Goal: Task Accomplishment & Management: Manage account settings

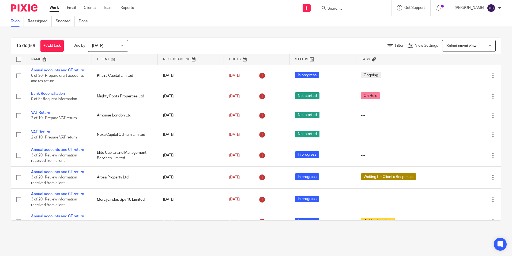
click at [358, 10] on input "Search" at bounding box center [351, 8] width 48 height 5
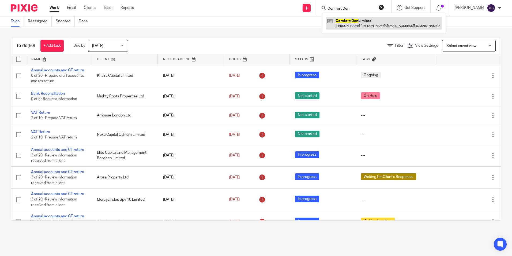
type input "Comfort Den"
click at [343, 28] on link at bounding box center [384, 23] width 116 height 12
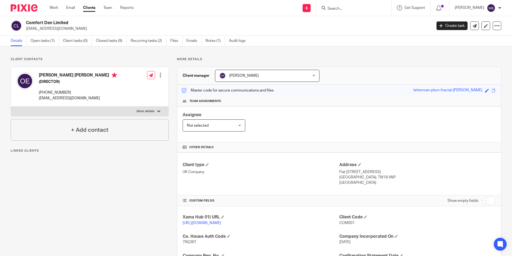
drag, startPoint x: 44, startPoint y: 42, endPoint x: 65, endPoint y: 59, distance: 27.2
click at [44, 42] on link "Open tasks (1)" at bounding box center [45, 41] width 28 height 10
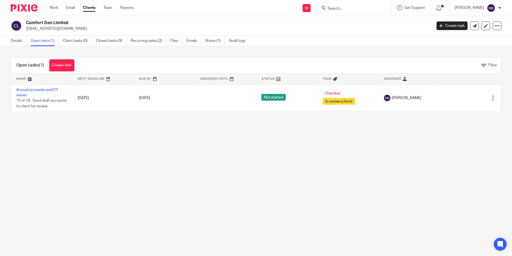
click at [43, 91] on link "Annual accounts and CT return" at bounding box center [37, 92] width 42 height 9
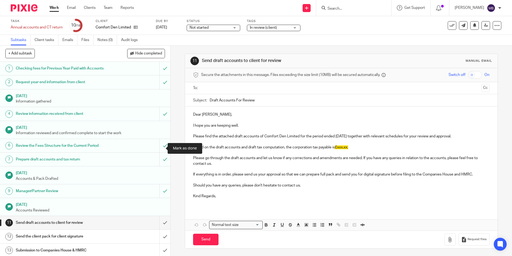
scroll to position [74, 0]
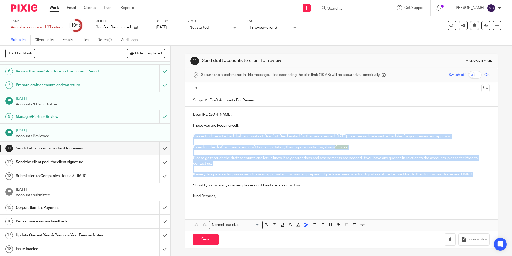
drag, startPoint x: 191, startPoint y: 134, endPoint x: 476, endPoint y: 173, distance: 287.8
click at [476, 173] on div "Dear Osita, I hope you are keeping well. Please find the attached draft account…" at bounding box center [341, 157] width 312 height 102
copy div "Please find the attached draft accounts of Comfort Den Limited for the period e…"
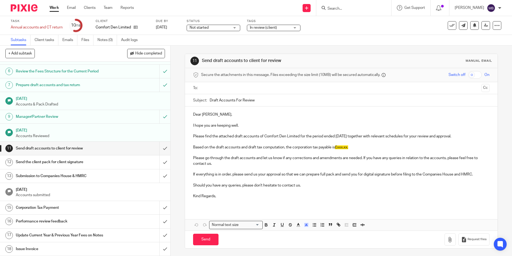
click at [338, 9] on input "Search" at bounding box center [351, 8] width 48 height 5
type input "Ot estate"
click at [341, 23] on link at bounding box center [371, 23] width 91 height 12
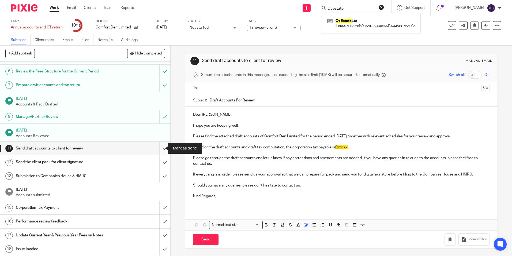
click at [158, 148] on input "submit" at bounding box center [85, 147] width 170 height 13
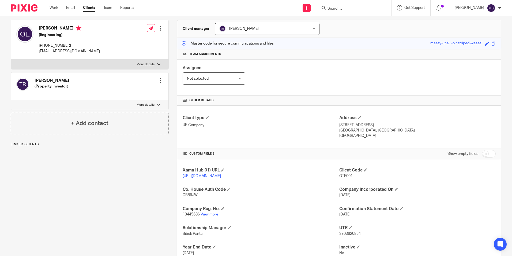
scroll to position [90, 0]
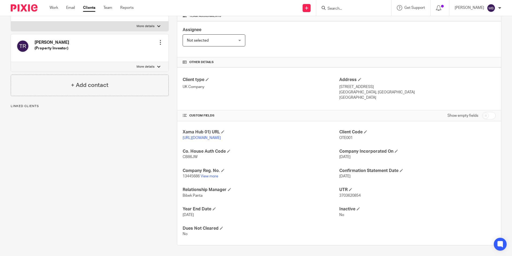
click at [213, 173] on h4 "Company Reg. No." at bounding box center [261, 171] width 156 height 6
click at [212, 178] on p "13445686 View more" at bounding box center [261, 175] width 156 height 5
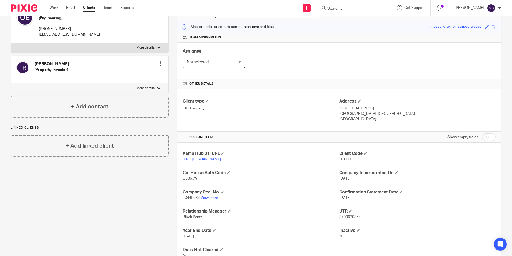
scroll to position [0, 0]
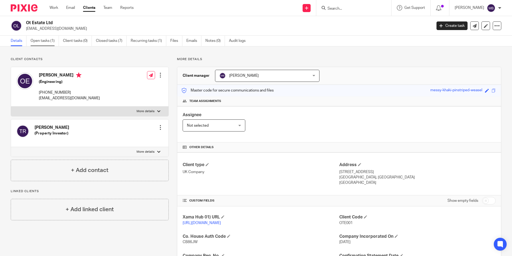
click at [47, 42] on link "Open tasks (1)" at bounding box center [45, 41] width 28 height 10
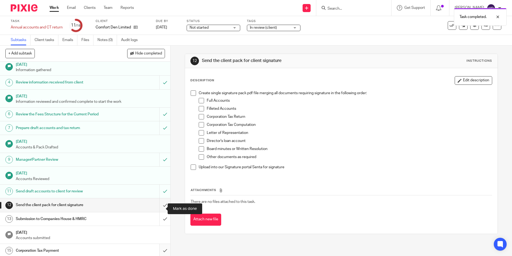
scroll to position [74, 0]
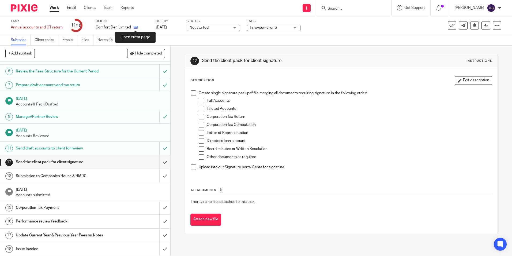
click at [134, 27] on icon at bounding box center [136, 27] width 4 height 4
drag, startPoint x: 105, startPoint y: 35, endPoint x: 115, endPoint y: 46, distance: 15.4
click at [105, 35] on div "Task Annual accounts and CT return Save Annual accounts and CT return 11 /18 Cl…" at bounding box center [256, 25] width 512 height 19
click at [109, 39] on link "Notes (0)" at bounding box center [107, 40] width 20 height 10
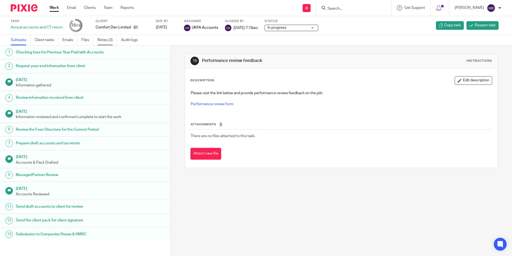
click at [105, 40] on link "Notes (3)" at bounding box center [107, 40] width 20 height 10
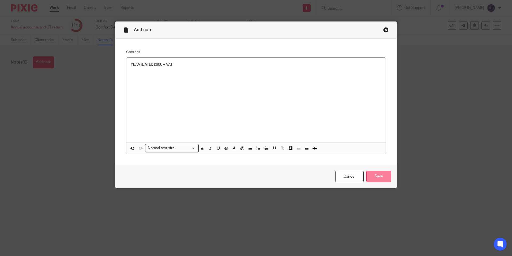
click at [366, 174] on input "Save" at bounding box center [378, 176] width 25 height 12
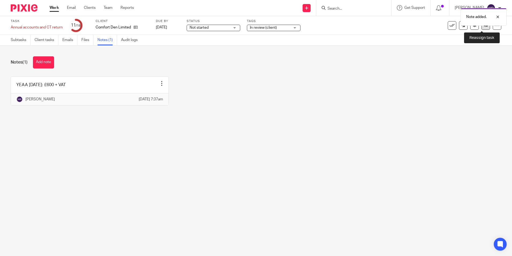
click at [482, 29] on link at bounding box center [486, 25] width 9 height 9
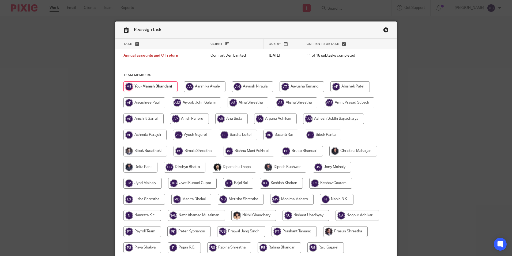
scroll to position [107, 0]
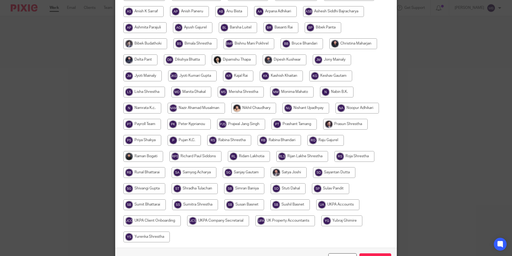
click at [339, 201] on input "radio" at bounding box center [337, 204] width 43 height 11
radio input "true"
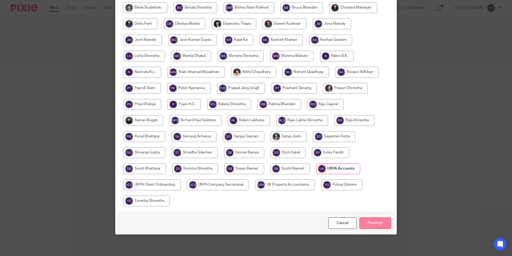
click at [376, 227] on input "Reassign" at bounding box center [375, 223] width 32 height 12
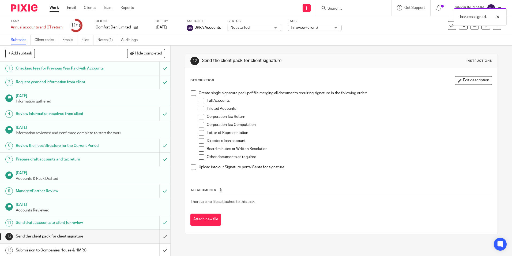
click at [30, 6] on img at bounding box center [24, 7] width 27 height 7
